Goal: Obtain resource: Download file/media

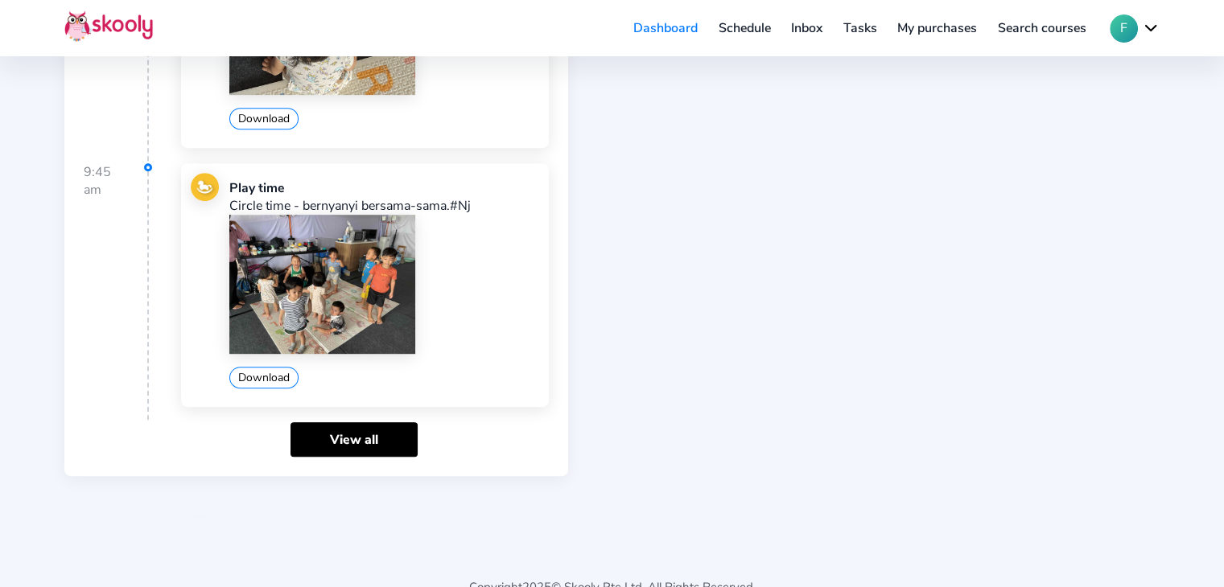
scroll to position [849, 0]
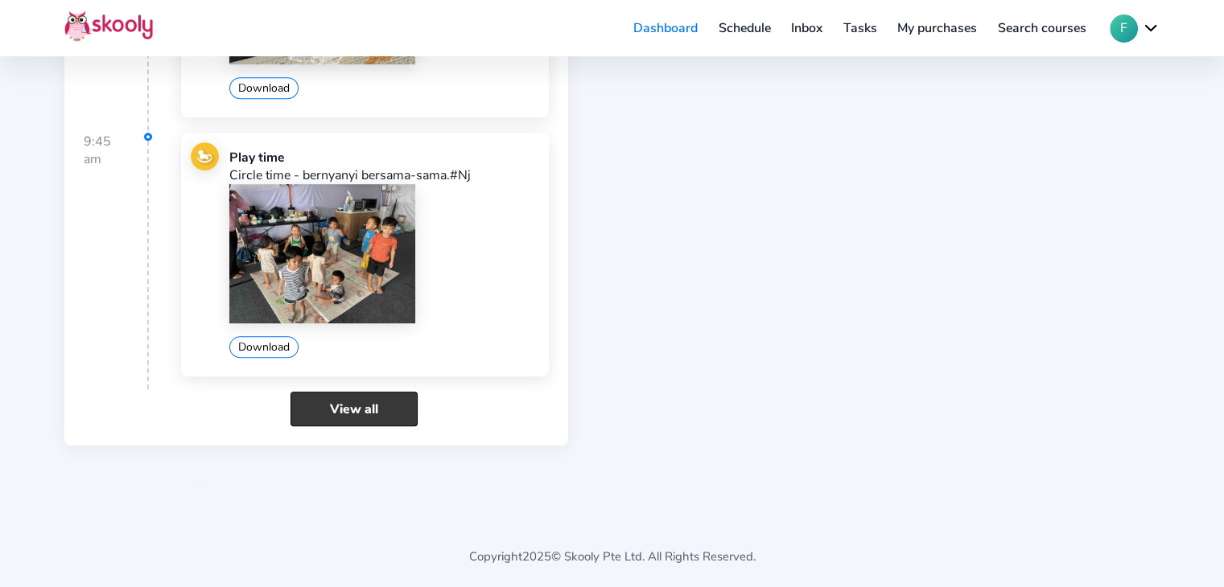
click at [365, 409] on link "View all" at bounding box center [354, 409] width 127 height 35
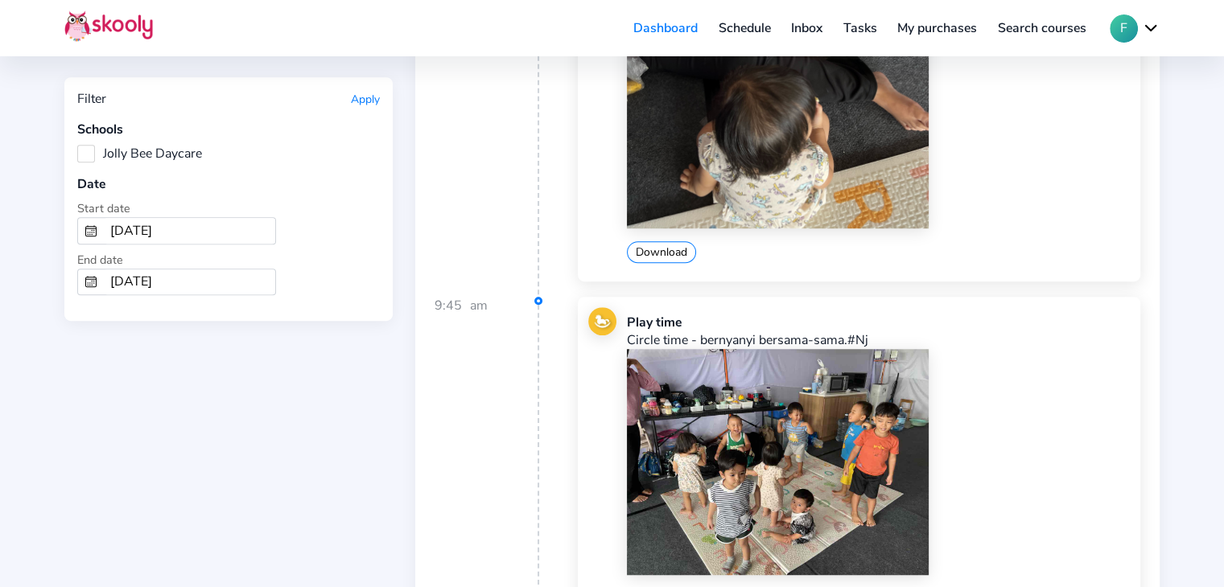
scroll to position [1046, 0]
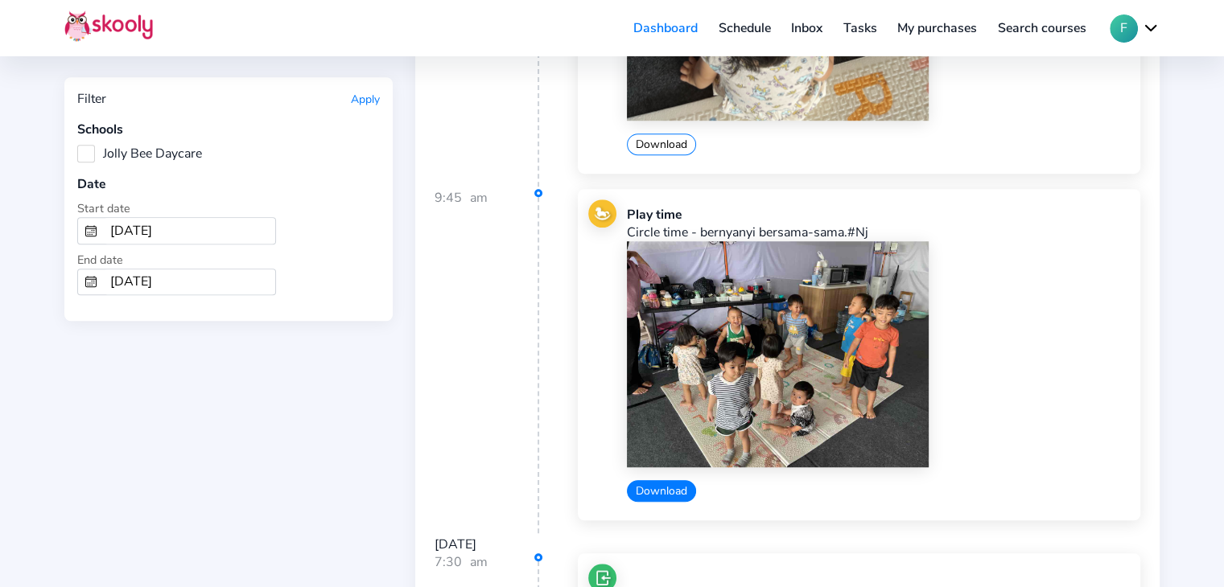
click at [661, 487] on button "Download" at bounding box center [661, 491] width 69 height 22
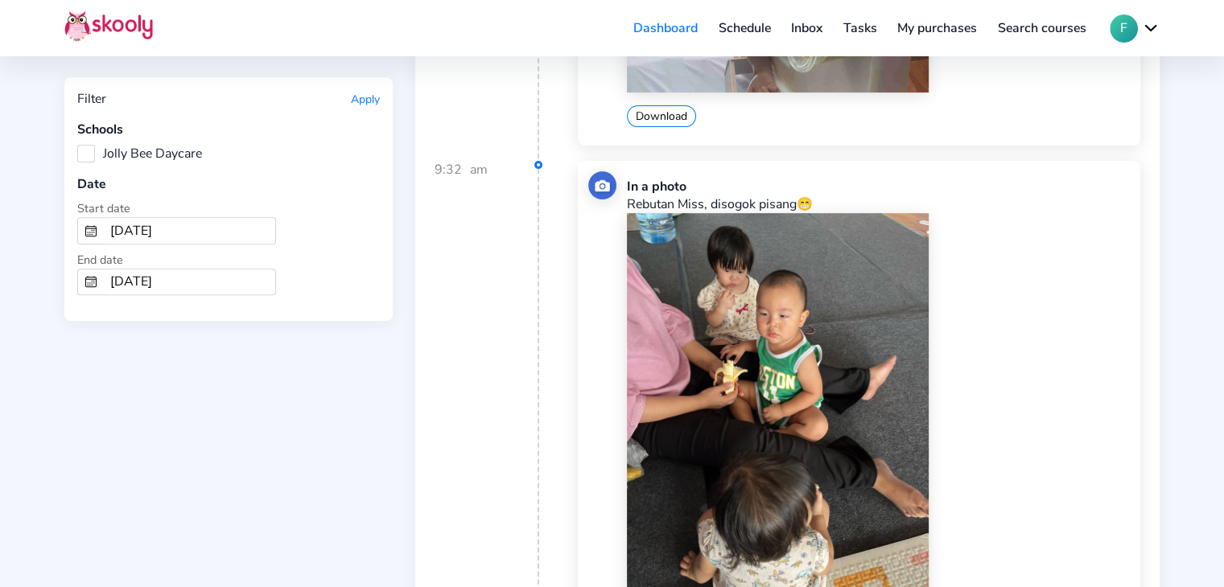
scroll to position [402, 0]
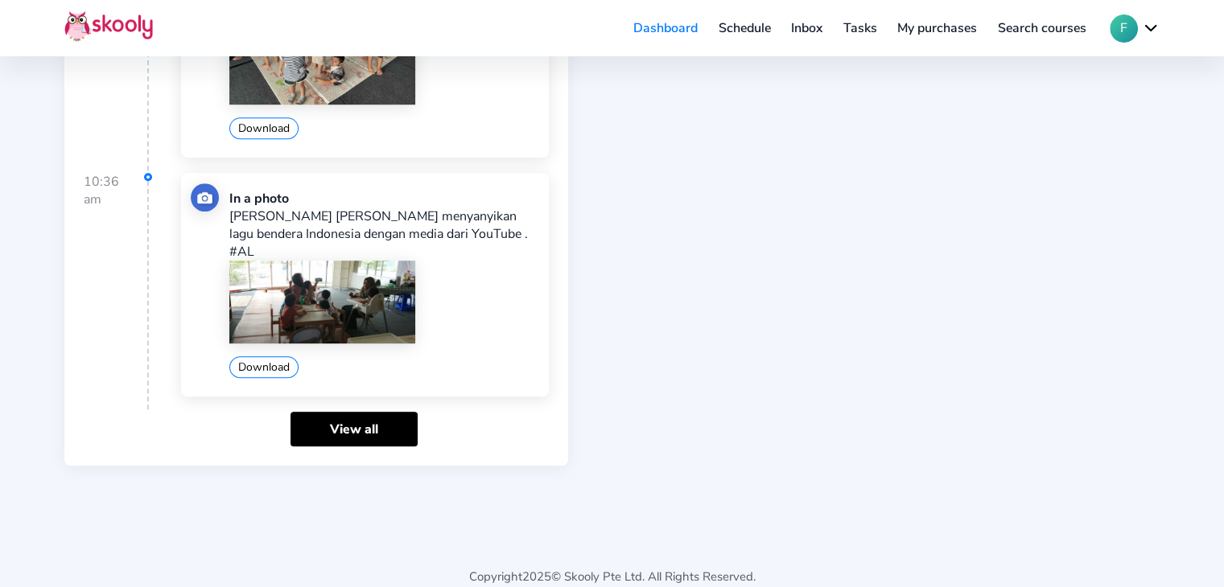
scroll to position [1069, 0]
click at [397, 415] on link "View all" at bounding box center [354, 428] width 127 height 35
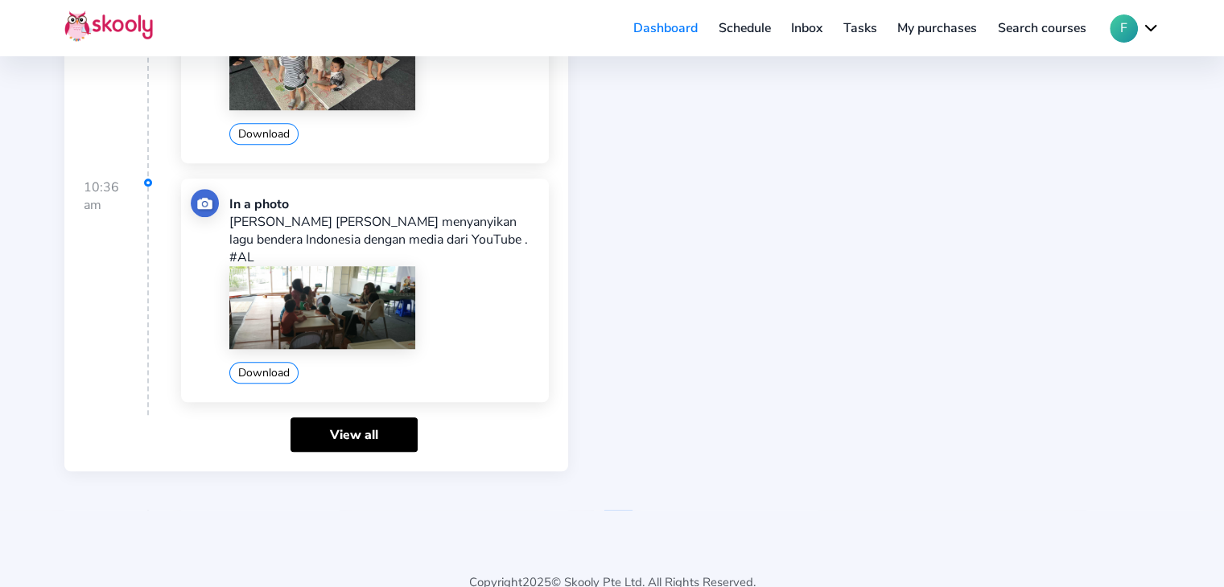
scroll to position [1069, 0]
